Goal: Information Seeking & Learning: Learn about a topic

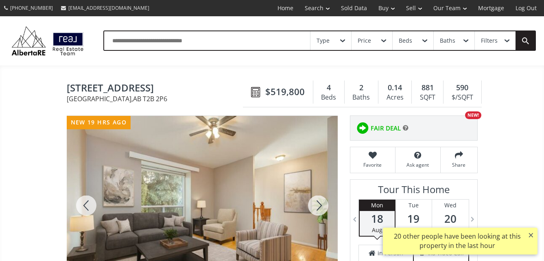
click at [320, 206] on div at bounding box center [318, 206] width 39 height 180
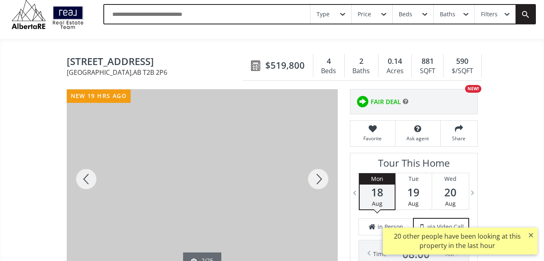
scroll to position [41, 0]
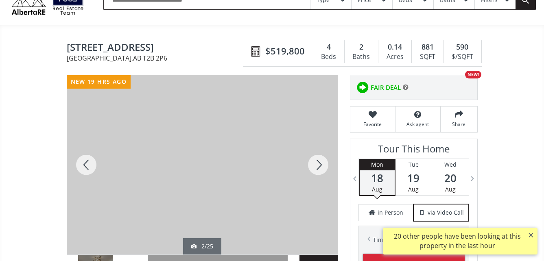
click at [320, 161] on div at bounding box center [318, 165] width 39 height 180
click at [320, 162] on div at bounding box center [318, 165] width 39 height 180
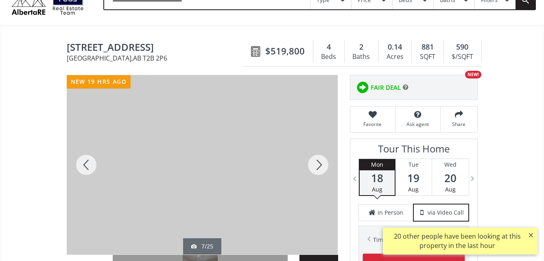
click at [321, 162] on div at bounding box center [318, 165] width 39 height 180
click at [322, 163] on div at bounding box center [318, 165] width 39 height 180
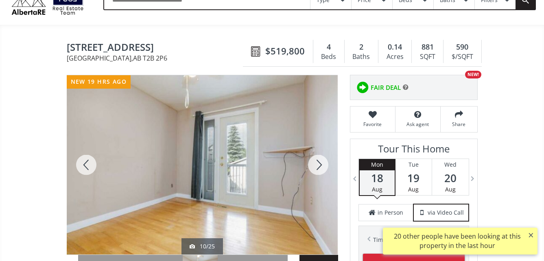
click at [322, 163] on div at bounding box center [318, 165] width 39 height 180
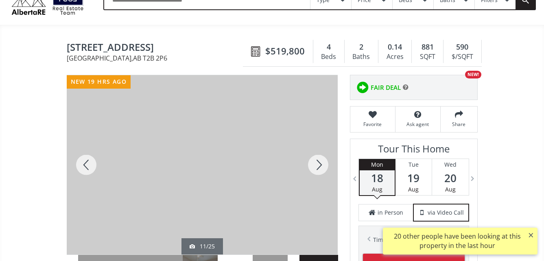
click at [323, 163] on div at bounding box center [318, 165] width 39 height 180
click at [324, 163] on div at bounding box center [318, 165] width 39 height 180
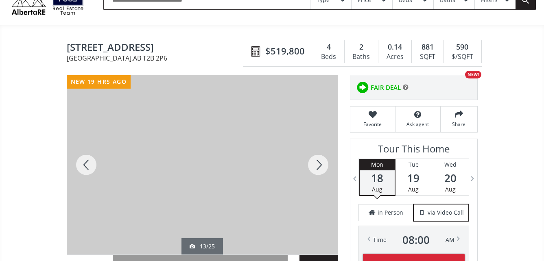
click at [324, 164] on div at bounding box center [318, 165] width 39 height 180
click at [325, 164] on div at bounding box center [318, 165] width 39 height 180
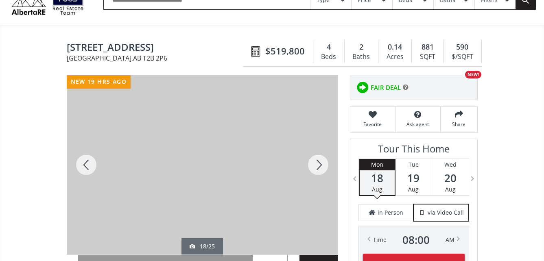
click at [326, 164] on div at bounding box center [318, 165] width 39 height 180
click at [328, 164] on div at bounding box center [318, 165] width 39 height 180
click at [329, 164] on div at bounding box center [318, 165] width 39 height 180
click at [329, 165] on div at bounding box center [318, 165] width 39 height 180
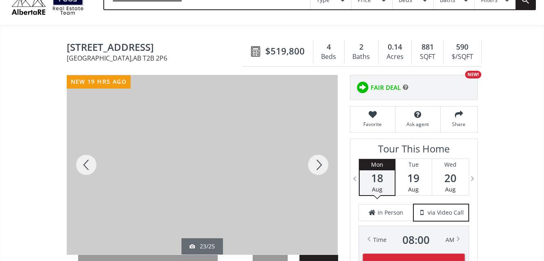
click at [329, 165] on div at bounding box center [318, 165] width 39 height 180
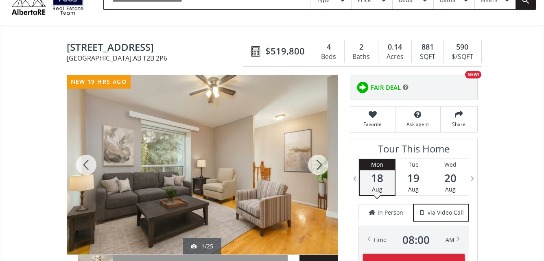
click at [320, 164] on div at bounding box center [318, 165] width 39 height 180
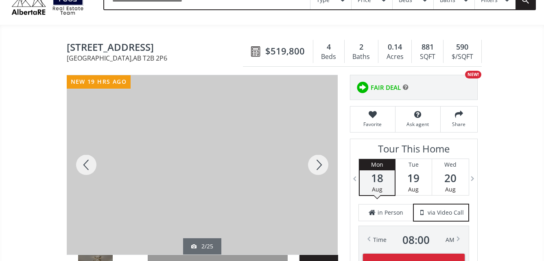
click at [320, 163] on div at bounding box center [318, 165] width 39 height 180
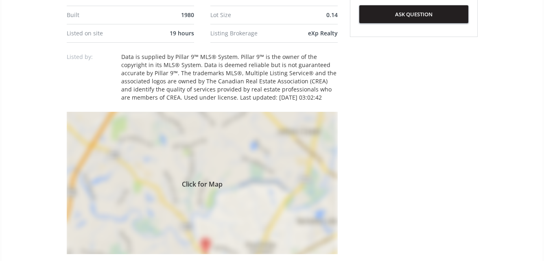
scroll to position [529, 0]
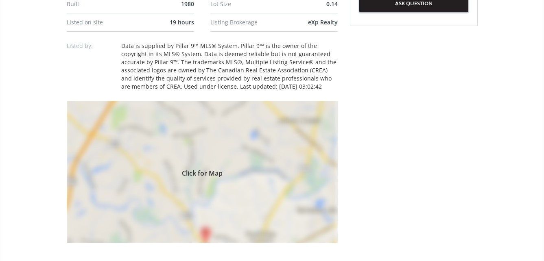
click at [218, 170] on span "Click for Map" at bounding box center [202, 172] width 271 height 7
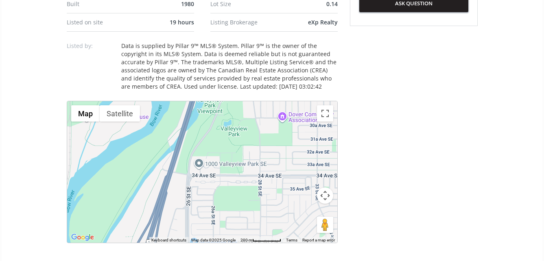
drag, startPoint x: 301, startPoint y: 178, endPoint x: 279, endPoint y: 274, distance: 98.7
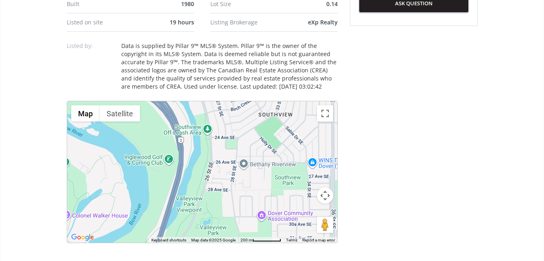
drag, startPoint x: 245, startPoint y: 149, endPoint x: 225, endPoint y: 245, distance: 98.1
click at [225, 245] on div "| 4 BEDS | 2 BATHS | SIDE ENTRANCE | SUITED | DOUBLE DETACHED GARAGE | Discover…" at bounding box center [202, 216] width 271 height 807
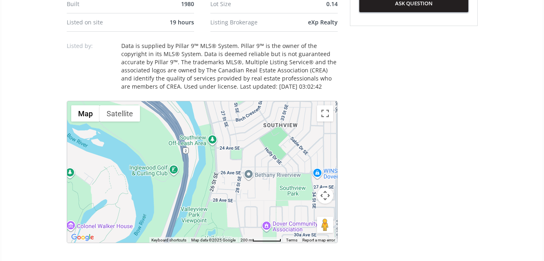
drag, startPoint x: 229, startPoint y: 141, endPoint x: 236, endPoint y: 131, distance: 12.3
click at [236, 132] on div "To navigate, press the arrow keys." at bounding box center [202, 172] width 270 height 142
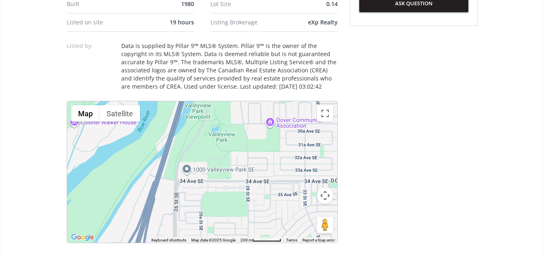
drag, startPoint x: 218, startPoint y: 201, endPoint x: 219, endPoint y: 95, distance: 105.9
click at [219, 96] on div "| 4 BEDS | 2 BATHS | SIDE ENTRANCE | SUITED | DOUBLE DETACHED GARAGE | Discover…" at bounding box center [202, 216] width 271 height 807
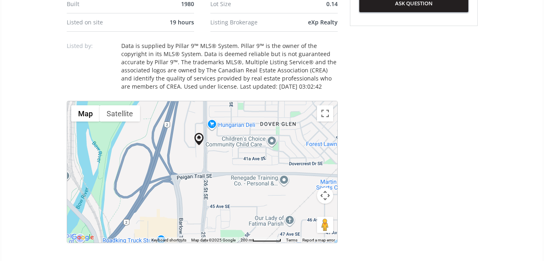
drag, startPoint x: 214, startPoint y: 202, endPoint x: 244, endPoint y: 113, distance: 94.1
click at [244, 113] on div "To navigate, press the arrow keys." at bounding box center [202, 172] width 270 height 142
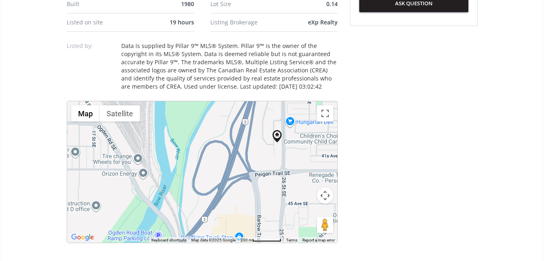
drag, startPoint x: 237, startPoint y: 199, endPoint x: 315, endPoint y: 192, distance: 78.0
click at [315, 192] on div "To navigate, press the arrow keys." at bounding box center [202, 172] width 270 height 142
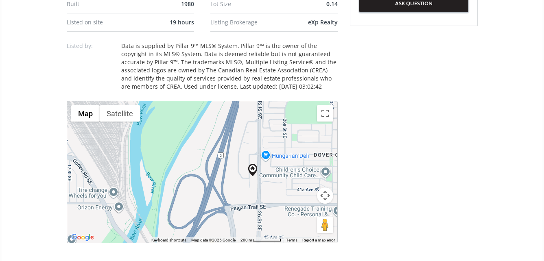
drag, startPoint x: 285, startPoint y: 172, endPoint x: 261, endPoint y: 209, distance: 44.9
click at [261, 209] on div "To navigate, press the arrow keys." at bounding box center [202, 172] width 270 height 142
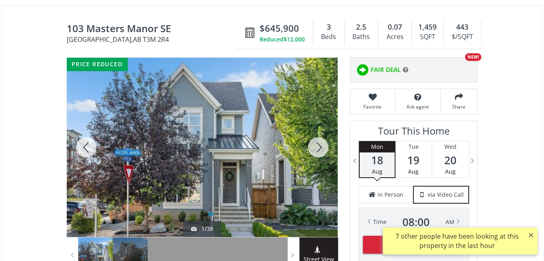
scroll to position [81, 0]
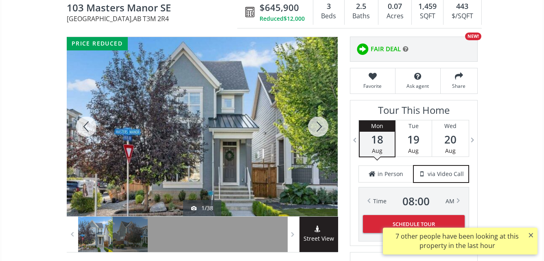
click at [235, 127] on div at bounding box center [202, 127] width 271 height 180
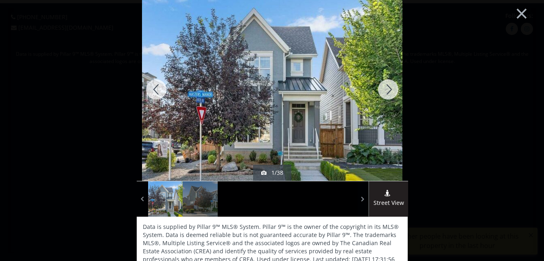
scroll to position [0, 0]
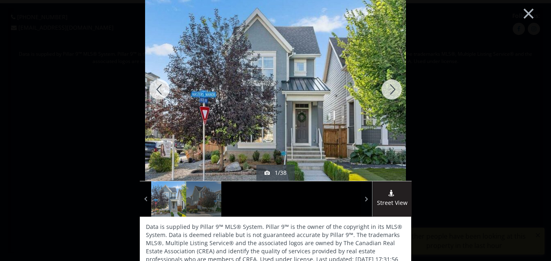
click at [390, 89] on div at bounding box center [391, 89] width 39 height 183
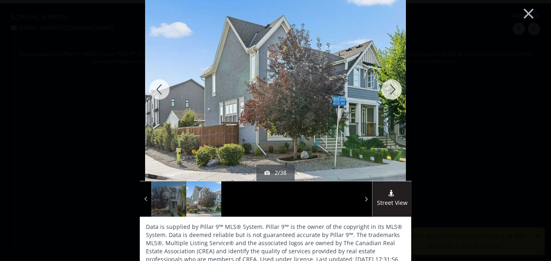
click at [390, 89] on div at bounding box center [391, 89] width 39 height 183
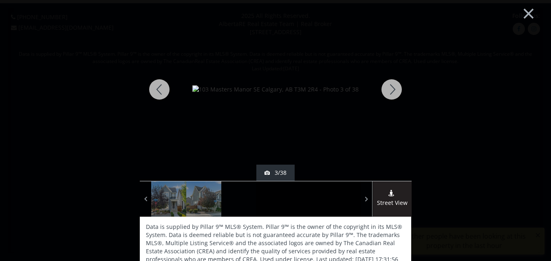
click at [390, 89] on div at bounding box center [391, 89] width 39 height 183
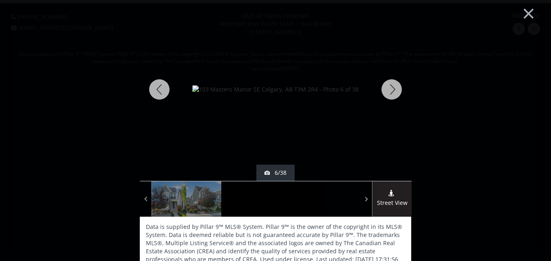
click at [391, 91] on div at bounding box center [391, 89] width 39 height 183
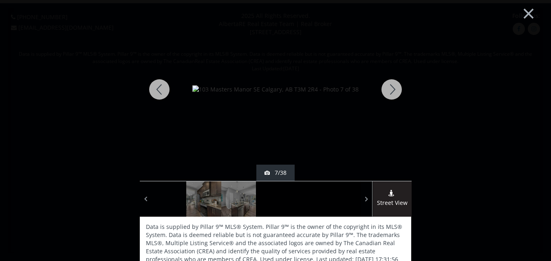
click at [390, 88] on div at bounding box center [391, 89] width 39 height 183
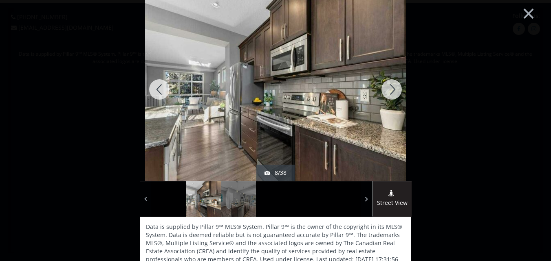
click at [390, 88] on div at bounding box center [391, 89] width 39 height 183
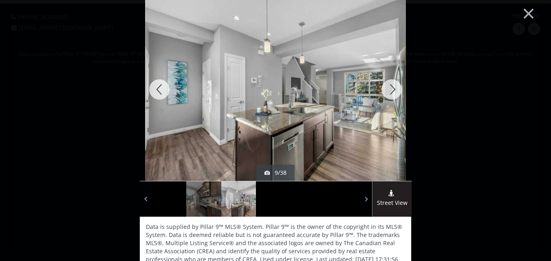
click at [390, 88] on div at bounding box center [391, 89] width 39 height 183
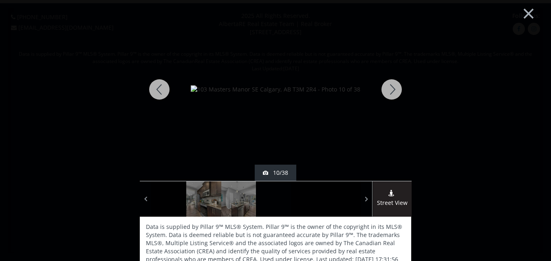
click at [390, 88] on div at bounding box center [391, 89] width 39 height 183
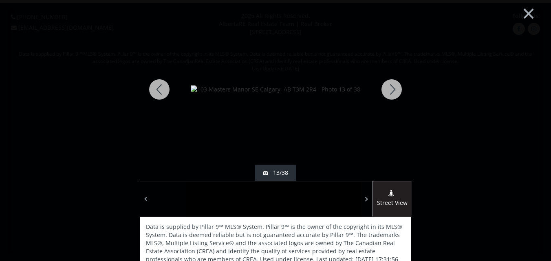
click at [390, 88] on div at bounding box center [391, 89] width 39 height 183
click at [390, 87] on div at bounding box center [391, 89] width 39 height 183
click at [391, 87] on div at bounding box center [391, 89] width 39 height 183
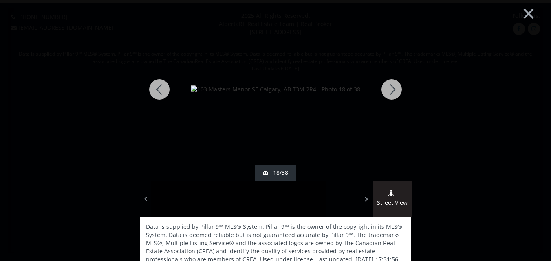
click at [391, 87] on div at bounding box center [391, 89] width 39 height 183
click at [391, 86] on div at bounding box center [391, 89] width 39 height 183
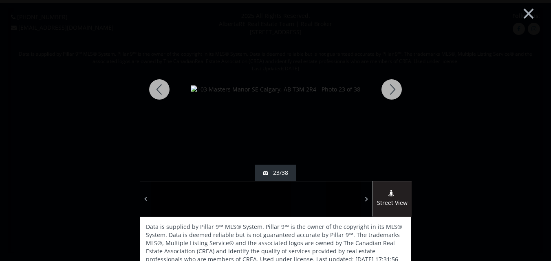
click at [391, 86] on div at bounding box center [391, 89] width 39 height 183
click at [393, 87] on div at bounding box center [391, 89] width 39 height 183
click at [389, 92] on div at bounding box center [391, 89] width 39 height 183
click at [388, 86] on div at bounding box center [391, 89] width 39 height 183
click at [389, 88] on div at bounding box center [391, 89] width 39 height 183
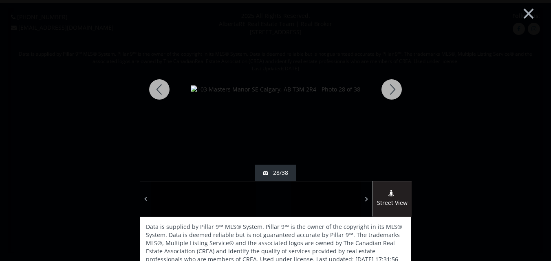
click at [390, 87] on div at bounding box center [391, 89] width 39 height 183
click at [393, 87] on div at bounding box center [391, 89] width 39 height 183
click at [394, 86] on div at bounding box center [391, 89] width 39 height 183
click at [395, 86] on div at bounding box center [391, 89] width 39 height 183
click at [396, 85] on div at bounding box center [391, 89] width 39 height 183
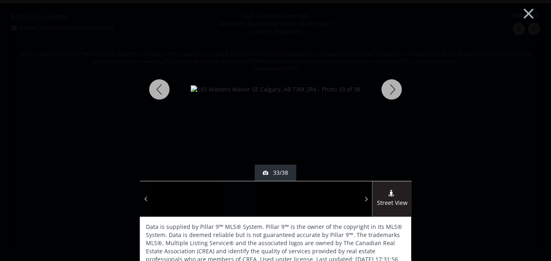
click at [395, 84] on div at bounding box center [391, 89] width 39 height 183
click at [390, 88] on div at bounding box center [391, 89] width 39 height 183
click at [391, 89] on div at bounding box center [391, 89] width 39 height 183
click at [392, 89] on div at bounding box center [391, 89] width 39 height 183
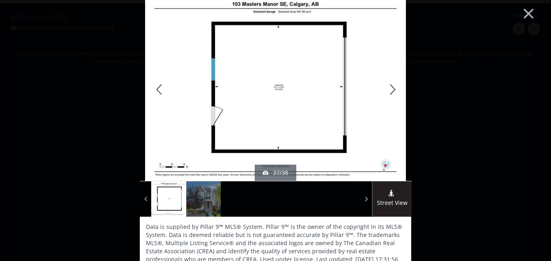
click at [390, 86] on div at bounding box center [391, 89] width 39 height 183
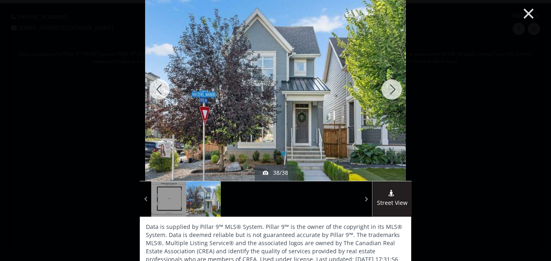
click at [526, 11] on button "×" at bounding box center [528, 12] width 45 height 33
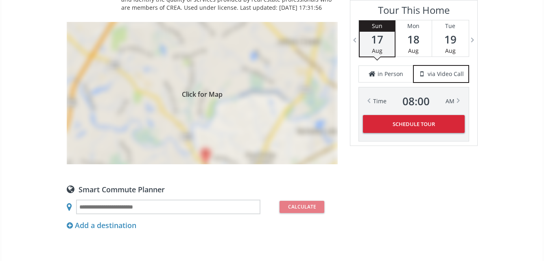
scroll to position [774, 0]
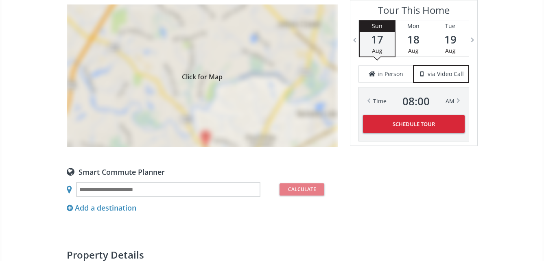
click at [211, 78] on span "Click for Map" at bounding box center [202, 75] width 271 height 7
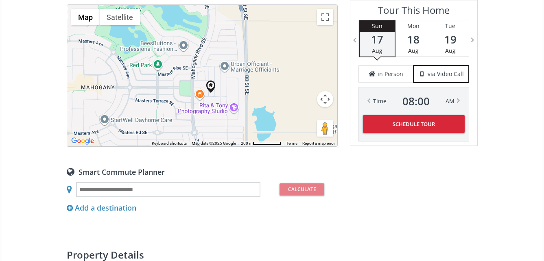
drag, startPoint x: 217, startPoint y: 62, endPoint x: 227, endPoint y: 83, distance: 22.8
click at [227, 82] on div "To navigate, press the arrow keys." at bounding box center [202, 76] width 270 height 142
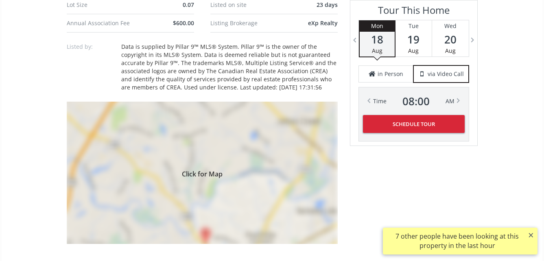
scroll to position [692, 0]
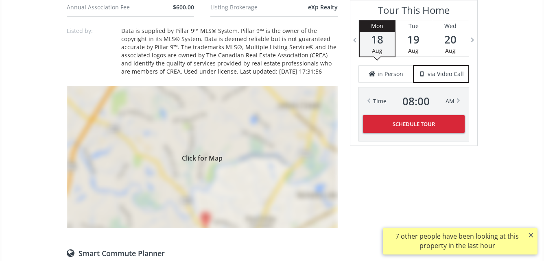
click at [249, 146] on div "Click for Map" at bounding box center [202, 157] width 271 height 143
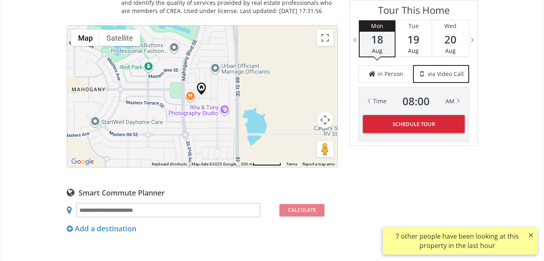
scroll to position [774, 0]
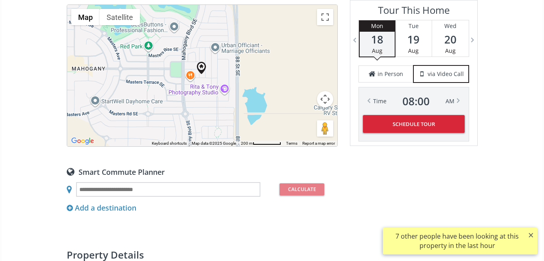
click at [224, 101] on div "To navigate, press the arrow keys." at bounding box center [202, 76] width 270 height 142
click at [213, 107] on div "To navigate, press the arrow keys." at bounding box center [202, 76] width 270 height 142
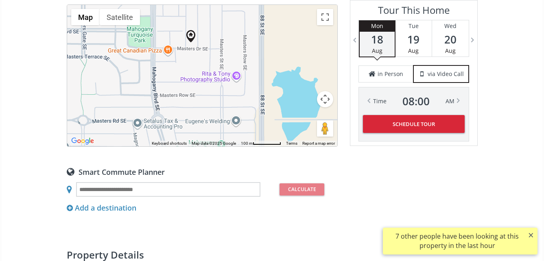
click at [220, 104] on div "To navigate, press the arrow keys." at bounding box center [202, 76] width 270 height 142
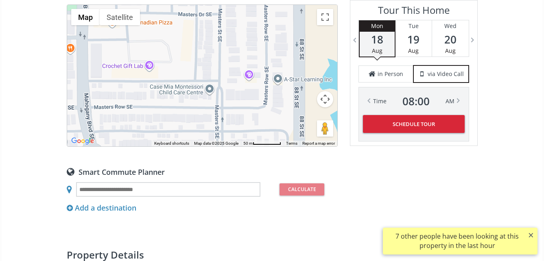
drag, startPoint x: 234, startPoint y: 86, endPoint x: 228, endPoint y: 114, distance: 29.0
click at [228, 114] on div "To navigate, press the arrow keys." at bounding box center [202, 76] width 270 height 142
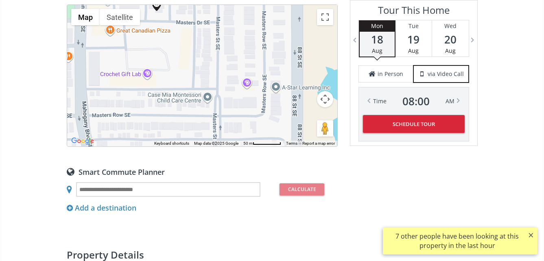
click at [247, 81] on div "To navigate, press the arrow keys." at bounding box center [202, 76] width 270 height 142
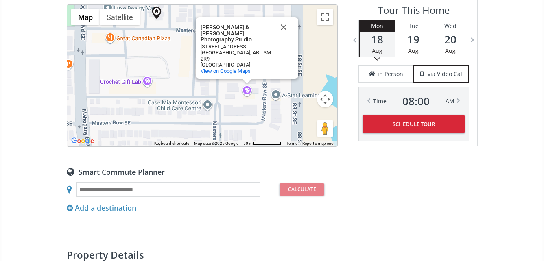
click at [242, 108] on div "To navigate, press the arrow keys. [PERSON_NAME] & [PERSON_NAME] Photography St…" at bounding box center [202, 76] width 270 height 142
click at [285, 37] on button "Close" at bounding box center [284, 28] width 20 height 20
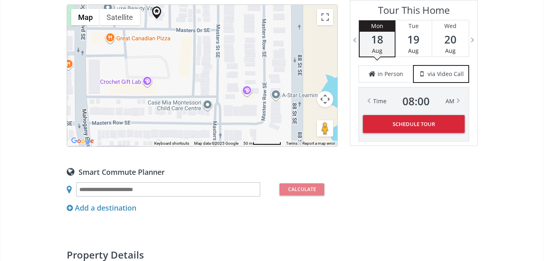
click at [248, 90] on div "To navigate, press the arrow keys." at bounding box center [202, 76] width 270 height 142
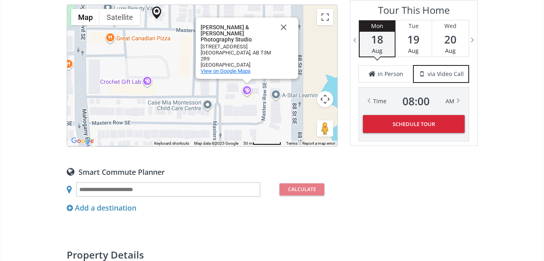
click at [228, 70] on span "View on Google Maps" at bounding box center [226, 71] width 50 height 6
click at [283, 35] on button "Close" at bounding box center [284, 28] width 20 height 20
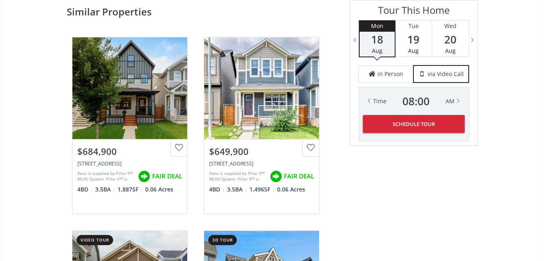
scroll to position [1425, 0]
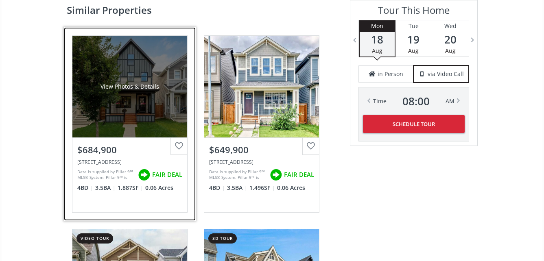
click at [138, 78] on div "View Photos & Details" at bounding box center [129, 87] width 115 height 102
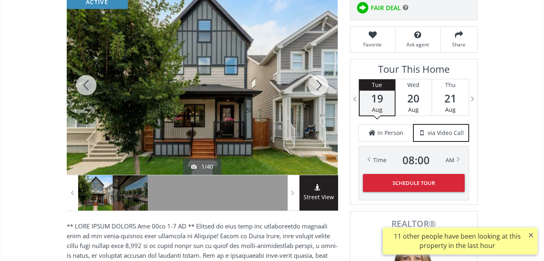
scroll to position [122, 0]
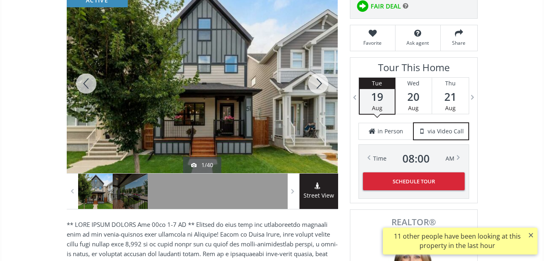
click at [251, 99] on div at bounding box center [202, 84] width 271 height 180
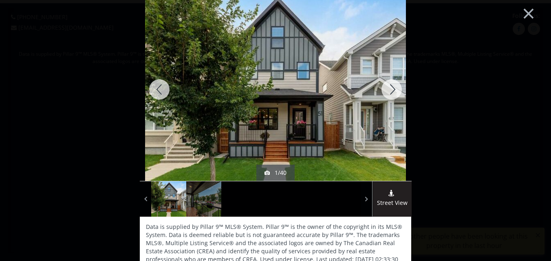
click at [390, 90] on div at bounding box center [391, 89] width 39 height 183
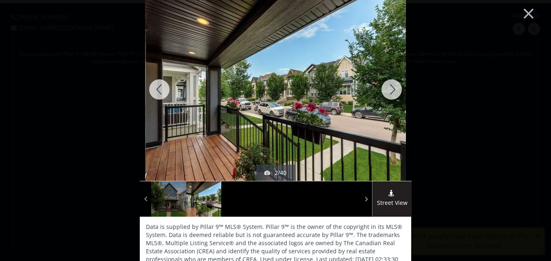
click at [390, 90] on div at bounding box center [391, 89] width 39 height 183
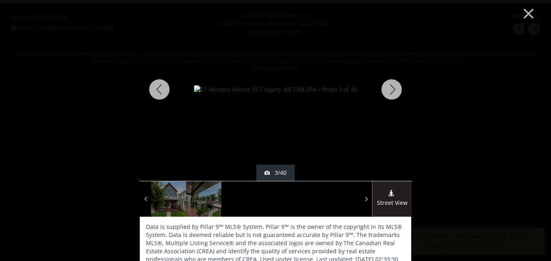
click at [390, 92] on div at bounding box center [391, 89] width 39 height 183
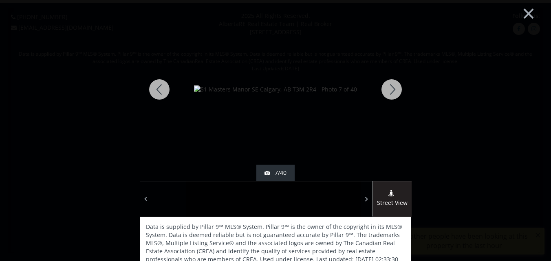
click at [390, 92] on div at bounding box center [391, 89] width 39 height 183
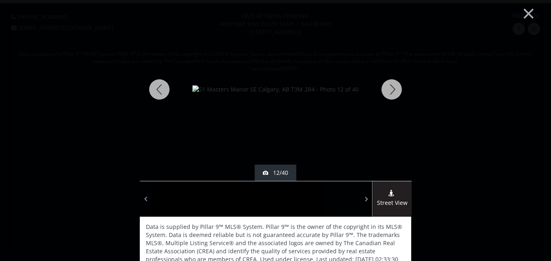
click at [390, 92] on div at bounding box center [391, 89] width 39 height 183
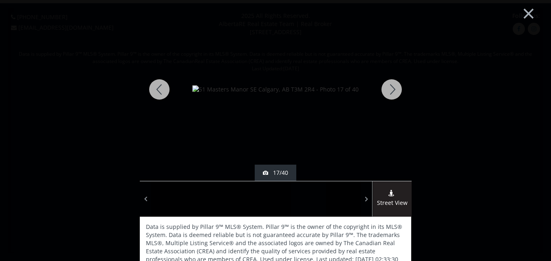
click at [390, 93] on div at bounding box center [391, 89] width 39 height 183
click at [391, 92] on div at bounding box center [391, 89] width 39 height 183
click at [392, 92] on div at bounding box center [391, 89] width 39 height 183
click at [393, 93] on div at bounding box center [391, 89] width 39 height 183
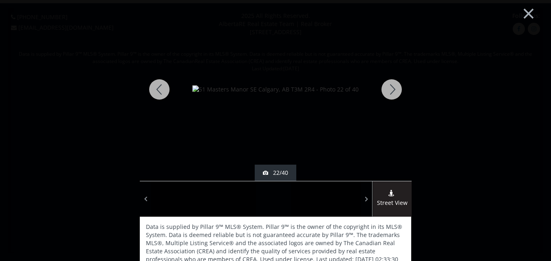
click at [394, 93] on div at bounding box center [391, 89] width 39 height 183
click at [395, 94] on div at bounding box center [391, 89] width 39 height 183
click at [155, 87] on div at bounding box center [159, 89] width 39 height 183
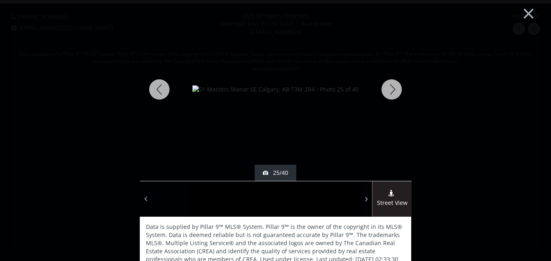
click at [156, 87] on div at bounding box center [159, 89] width 39 height 183
click at [157, 87] on div at bounding box center [159, 89] width 39 height 183
click at [158, 87] on div at bounding box center [159, 89] width 39 height 183
click at [154, 88] on div at bounding box center [159, 89] width 39 height 183
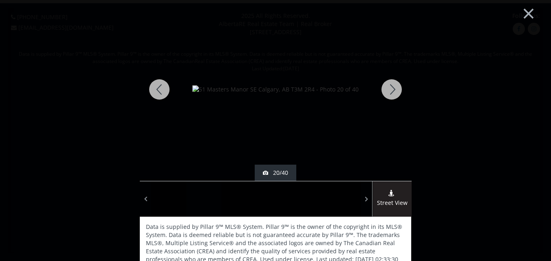
click at [154, 88] on div at bounding box center [159, 89] width 39 height 183
click at [159, 86] on div at bounding box center [159, 89] width 39 height 183
click at [160, 87] on div at bounding box center [159, 89] width 39 height 183
click at [161, 88] on div at bounding box center [159, 89] width 39 height 183
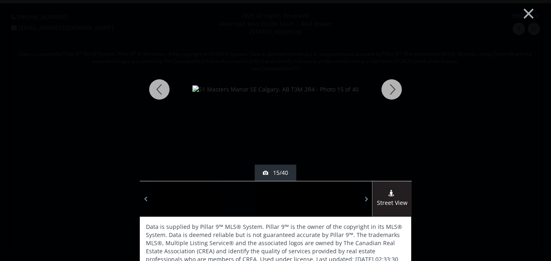
click at [162, 89] on div at bounding box center [159, 89] width 39 height 183
click at [163, 89] on div at bounding box center [159, 89] width 39 height 183
click at [389, 91] on div at bounding box center [391, 89] width 39 height 183
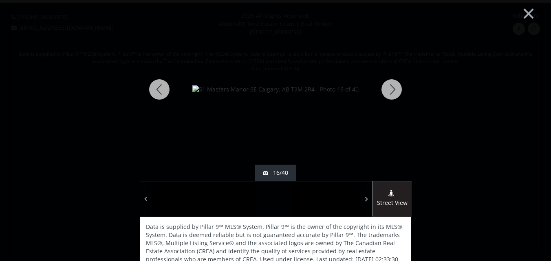
click at [389, 91] on div at bounding box center [391, 89] width 39 height 183
click at [390, 91] on div at bounding box center [391, 89] width 39 height 183
click at [390, 92] on div at bounding box center [391, 89] width 39 height 183
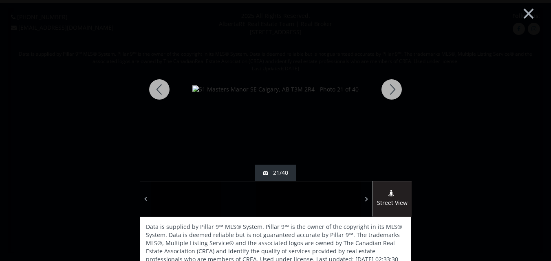
click at [391, 92] on div at bounding box center [391, 89] width 39 height 183
click at [392, 92] on div at bounding box center [391, 89] width 39 height 183
click at [393, 92] on div at bounding box center [391, 89] width 39 height 183
click at [395, 92] on div at bounding box center [391, 89] width 39 height 183
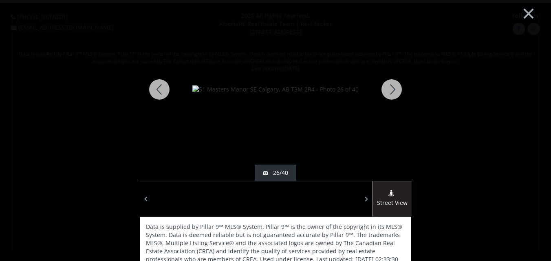
click at [391, 89] on div at bounding box center [391, 89] width 39 height 183
click at [391, 88] on div at bounding box center [391, 89] width 39 height 183
click at [389, 89] on div at bounding box center [391, 89] width 39 height 183
click at [389, 88] on div at bounding box center [391, 89] width 39 height 183
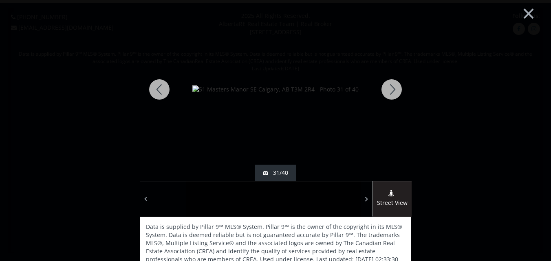
click at [388, 87] on div at bounding box center [391, 89] width 39 height 183
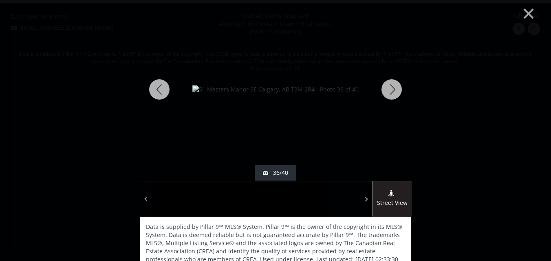
click at [388, 89] on div at bounding box center [391, 89] width 39 height 183
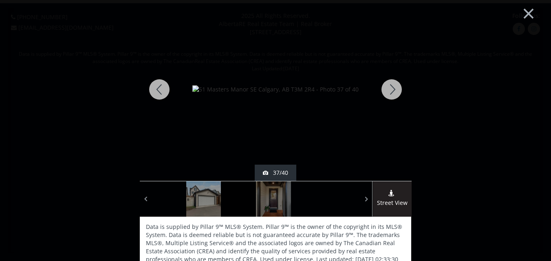
click at [390, 91] on div at bounding box center [391, 89] width 39 height 183
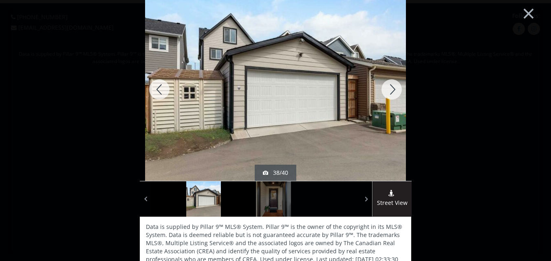
click at [390, 87] on div at bounding box center [391, 89] width 39 height 183
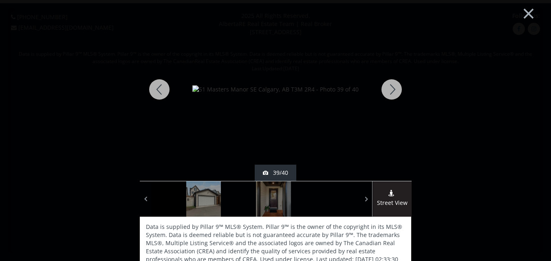
click at [390, 87] on div at bounding box center [391, 89] width 39 height 183
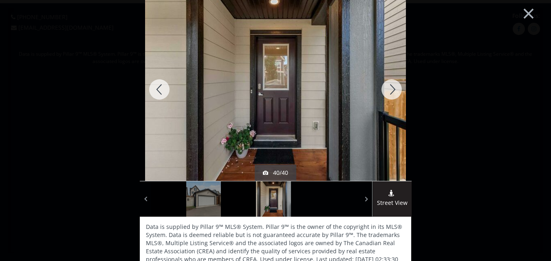
click at [390, 87] on div at bounding box center [391, 89] width 39 height 183
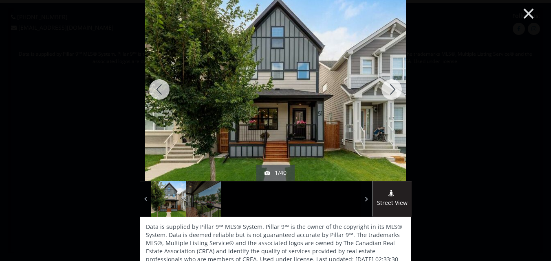
click at [523, 10] on button "×" at bounding box center [528, 12] width 45 height 33
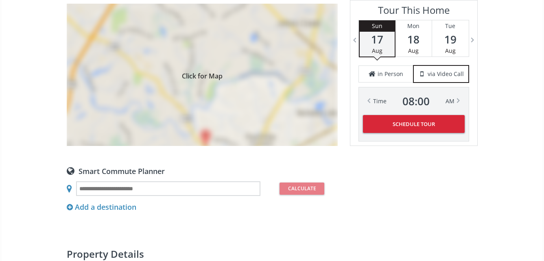
scroll to position [774, 0]
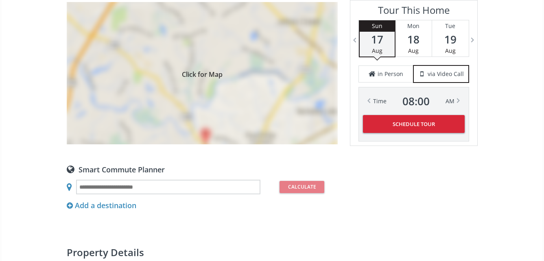
click at [216, 84] on div "Click for Map" at bounding box center [202, 73] width 271 height 143
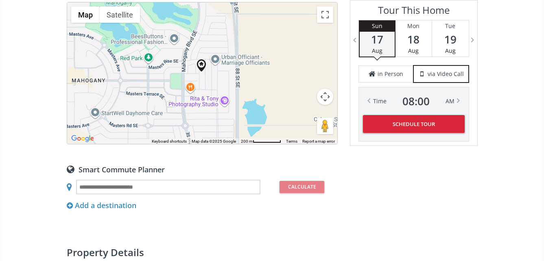
click at [215, 80] on div "To navigate, press the arrow keys." at bounding box center [202, 73] width 270 height 142
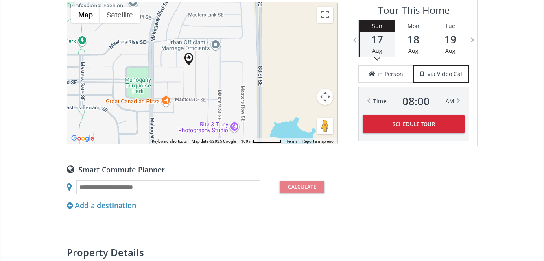
click at [213, 79] on div "To navigate, press the arrow keys." at bounding box center [202, 73] width 270 height 142
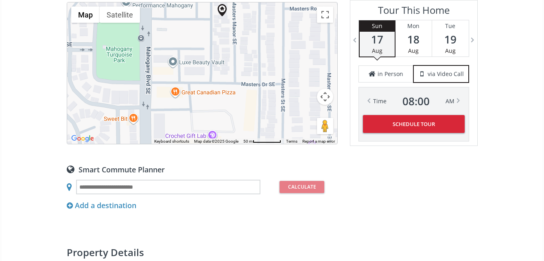
drag, startPoint x: 151, startPoint y: 95, endPoint x: 210, endPoint y: 57, distance: 69.9
click at [210, 57] on div "To navigate, press the arrow keys." at bounding box center [202, 73] width 270 height 142
click at [229, 106] on div "To navigate, press the arrow keys." at bounding box center [202, 73] width 270 height 142
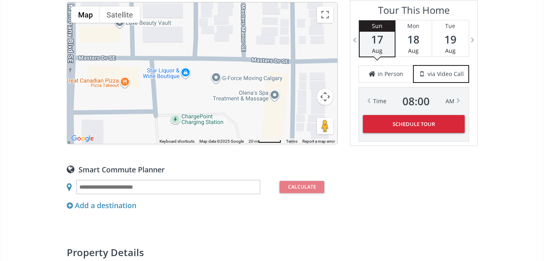
click at [248, 113] on div "To navigate, press the arrow keys." at bounding box center [202, 73] width 270 height 142
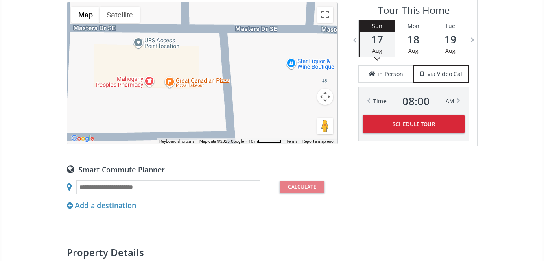
drag, startPoint x: 192, startPoint y: 93, endPoint x: 360, endPoint y: 118, distance: 170.0
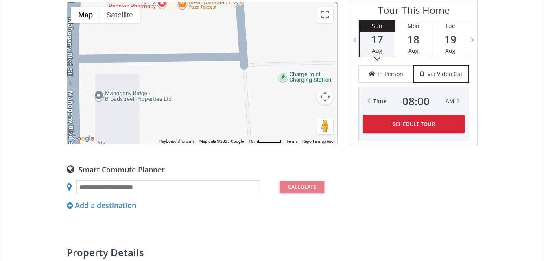
drag, startPoint x: 184, startPoint y: 105, endPoint x: 198, endPoint y: 26, distance: 79.8
click at [198, 26] on div "To navigate, press the arrow keys." at bounding box center [202, 73] width 270 height 142
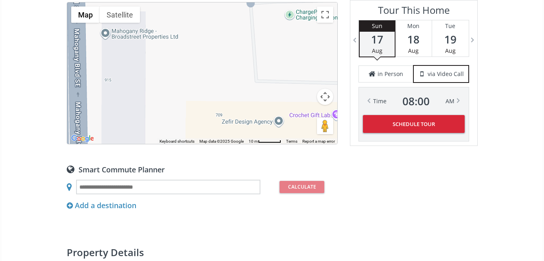
drag, startPoint x: 190, startPoint y: 116, endPoint x: 196, endPoint y: 51, distance: 65.5
click at [196, 51] on div "To navigate, press the arrow keys." at bounding box center [202, 73] width 270 height 142
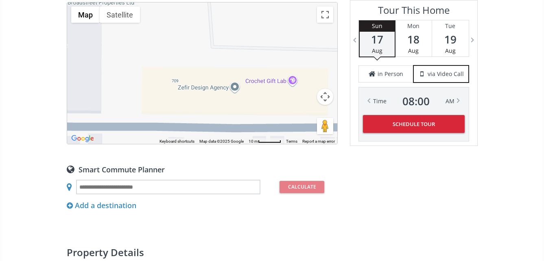
drag, startPoint x: 190, startPoint y: 113, endPoint x: 140, endPoint y: 88, distance: 55.4
click at [140, 88] on div "To navigate, press the arrow keys." at bounding box center [202, 73] width 270 height 142
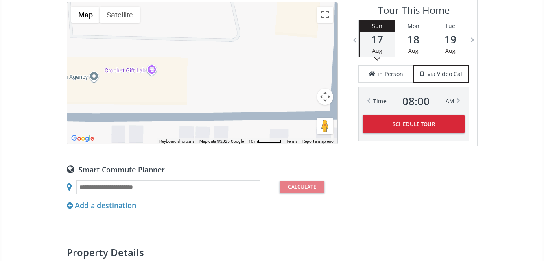
drag, startPoint x: 281, startPoint y: 100, endPoint x: 146, endPoint y: 92, distance: 135.8
click at [146, 92] on div "To navigate, press the arrow keys." at bounding box center [202, 73] width 270 height 142
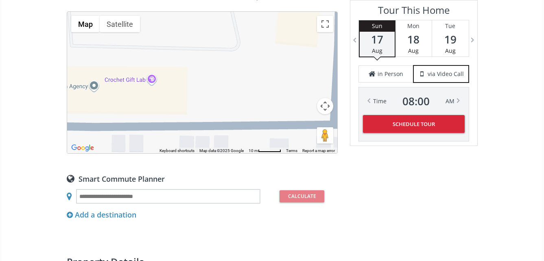
scroll to position [733, 0]
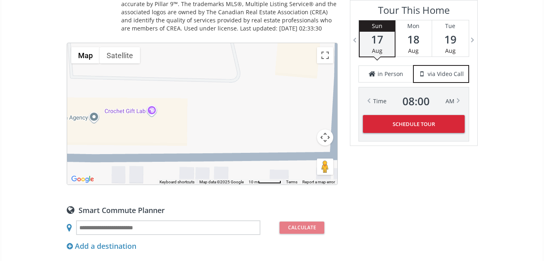
click at [323, 133] on button "Map camera controls" at bounding box center [325, 137] width 16 height 16
click at [303, 155] on button "Zoom out" at bounding box center [305, 158] width 16 height 16
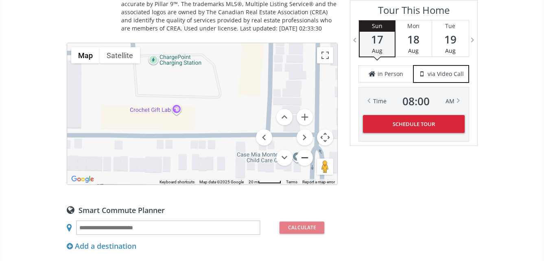
click at [303, 154] on button "Zoom out" at bounding box center [305, 158] width 16 height 16
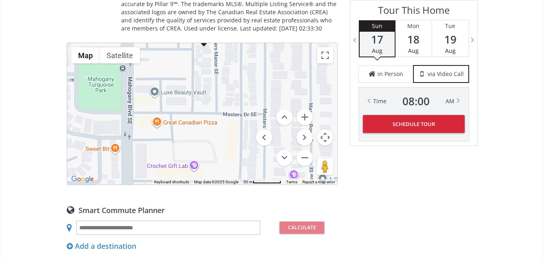
drag, startPoint x: 242, startPoint y: 88, endPoint x: 246, endPoint y: 145, distance: 58.0
click at [246, 145] on div "To navigate, press the arrow keys." at bounding box center [202, 114] width 270 height 142
click at [147, 101] on div "To navigate, press the arrow keys." at bounding box center [202, 114] width 270 height 142
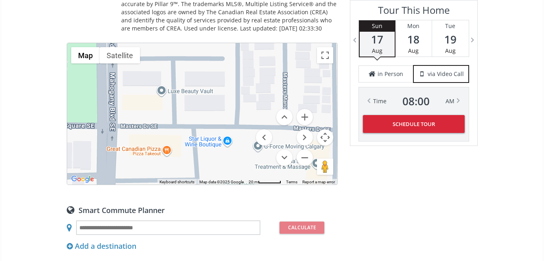
click at [147, 101] on div "To navigate, press the arrow keys." at bounding box center [202, 114] width 270 height 142
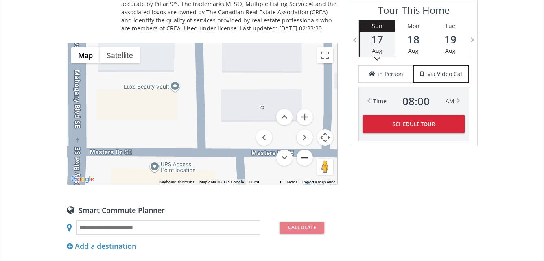
click at [306, 155] on button "Zoom out" at bounding box center [305, 158] width 16 height 16
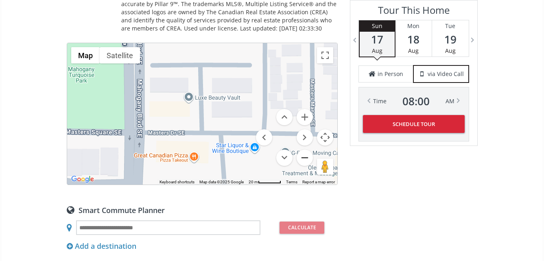
click at [306, 155] on button "Zoom out" at bounding box center [305, 158] width 16 height 16
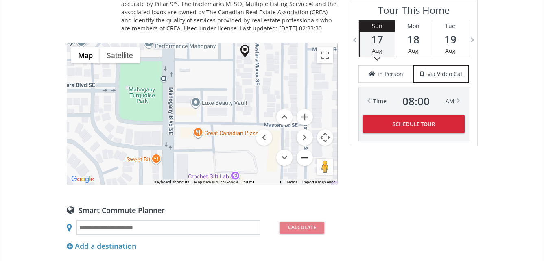
click at [306, 155] on button "Zoom out" at bounding box center [305, 158] width 16 height 16
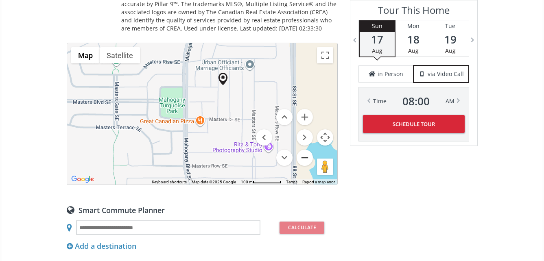
click at [307, 156] on button "Zoom out" at bounding box center [305, 158] width 16 height 16
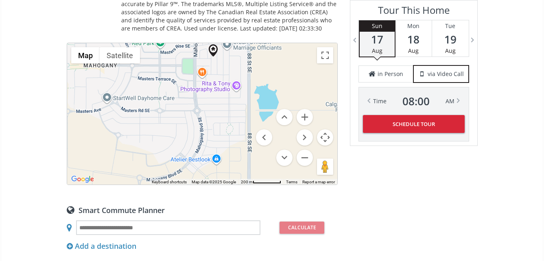
drag, startPoint x: 226, startPoint y: 112, endPoint x: 228, endPoint y: 64, distance: 47.7
click at [228, 64] on div "To navigate, press the arrow keys." at bounding box center [202, 114] width 270 height 142
